Goal: Navigation & Orientation: Find specific page/section

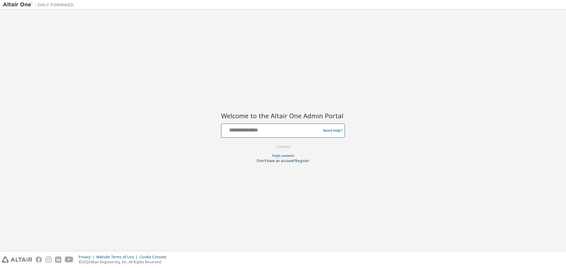
click at [239, 129] on input "text" at bounding box center [272, 129] width 96 height 9
type input "**********"
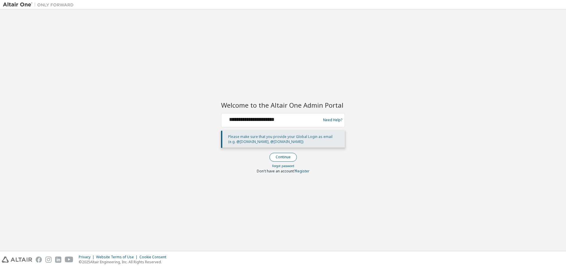
click at [286, 158] on button "Continue" at bounding box center [282, 157] width 27 height 9
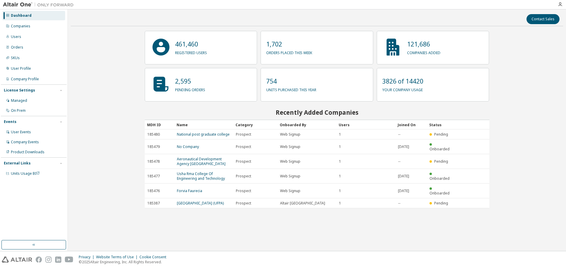
click at [109, 59] on div "Contact Sales 461,460 registered users 1,702 orders placed this week 121,686 co…" at bounding box center [317, 130] width 492 height 236
click at [560, 4] on icon "button" at bounding box center [559, 4] width 5 height 5
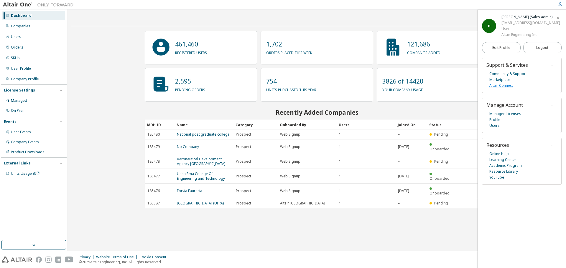
click at [498, 86] on link "Altair Connect" at bounding box center [501, 86] width 24 height 6
